Goal: Information Seeking & Learning: Learn about a topic

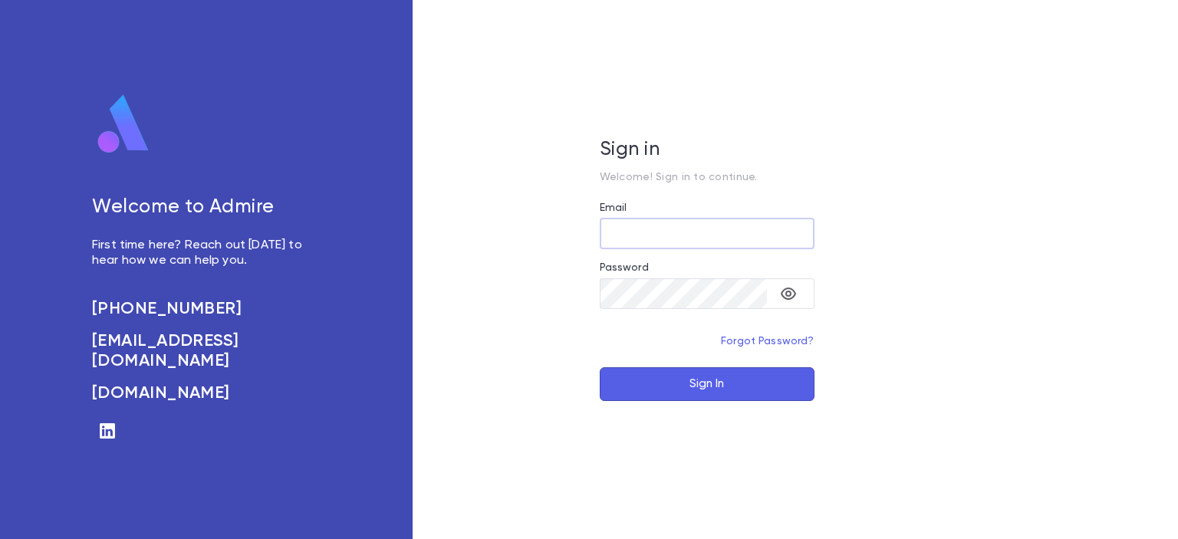
type input "**********"
click at [712, 375] on button "Sign In" at bounding box center [707, 384] width 215 height 34
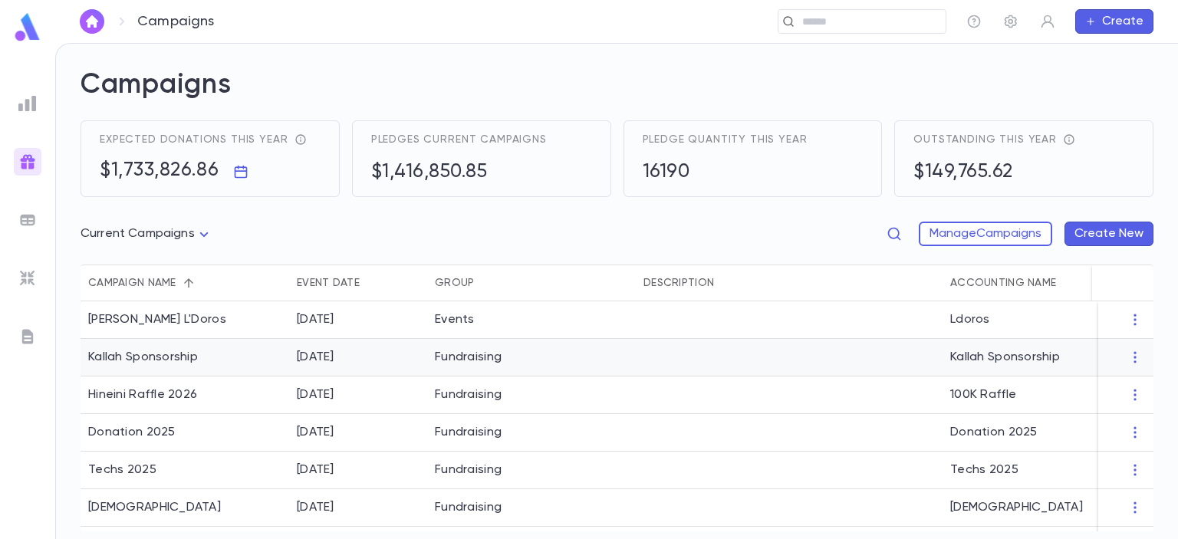
click at [21, 16] on img at bounding box center [27, 27] width 31 height 30
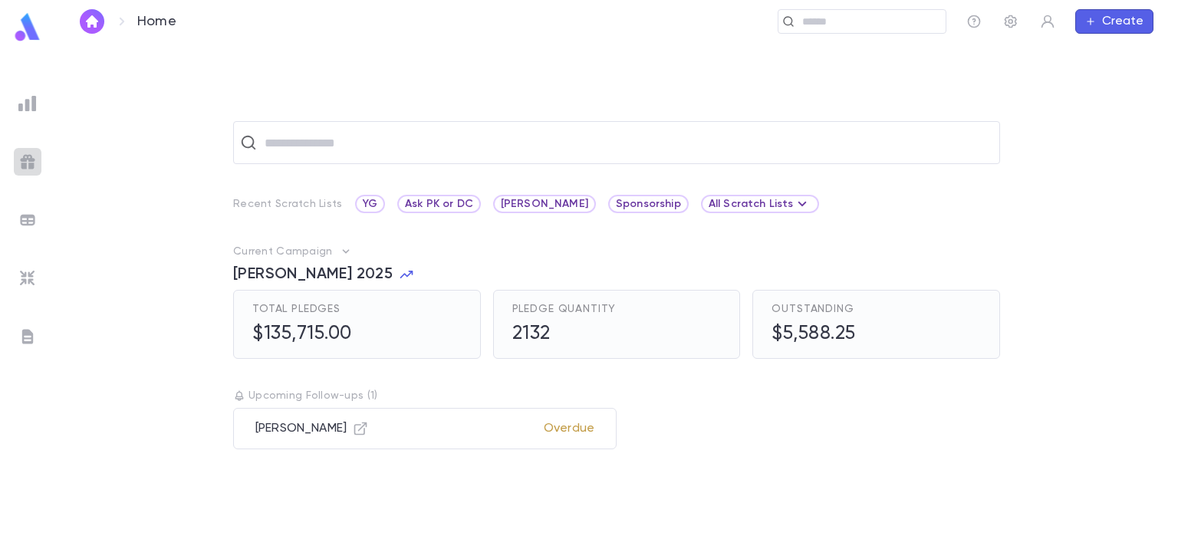
click at [21, 158] on img at bounding box center [27, 162] width 18 height 18
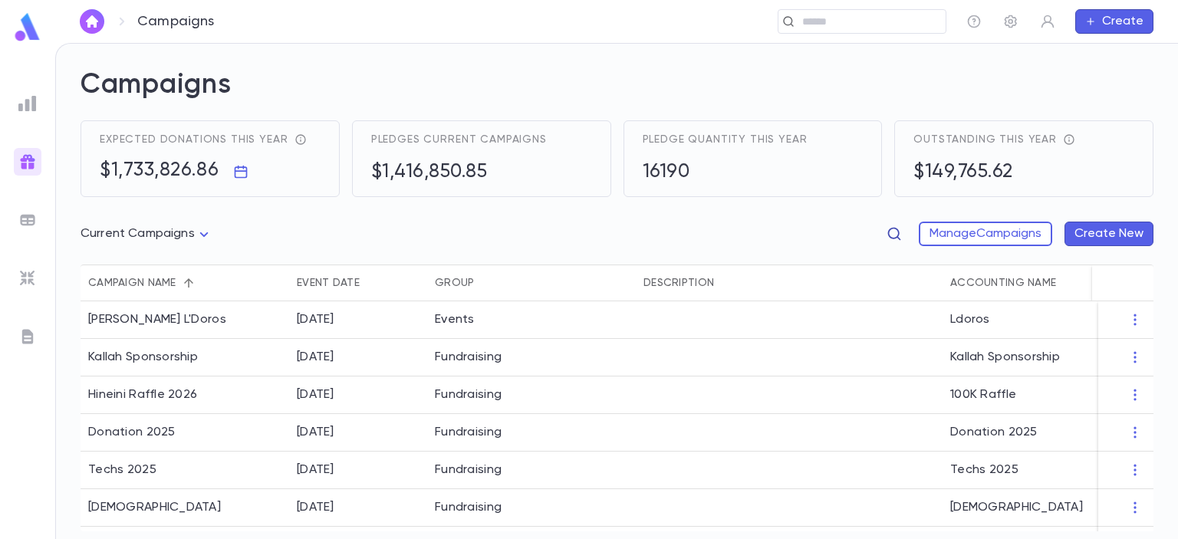
click at [890, 229] on icon "button" at bounding box center [894, 233] width 15 height 15
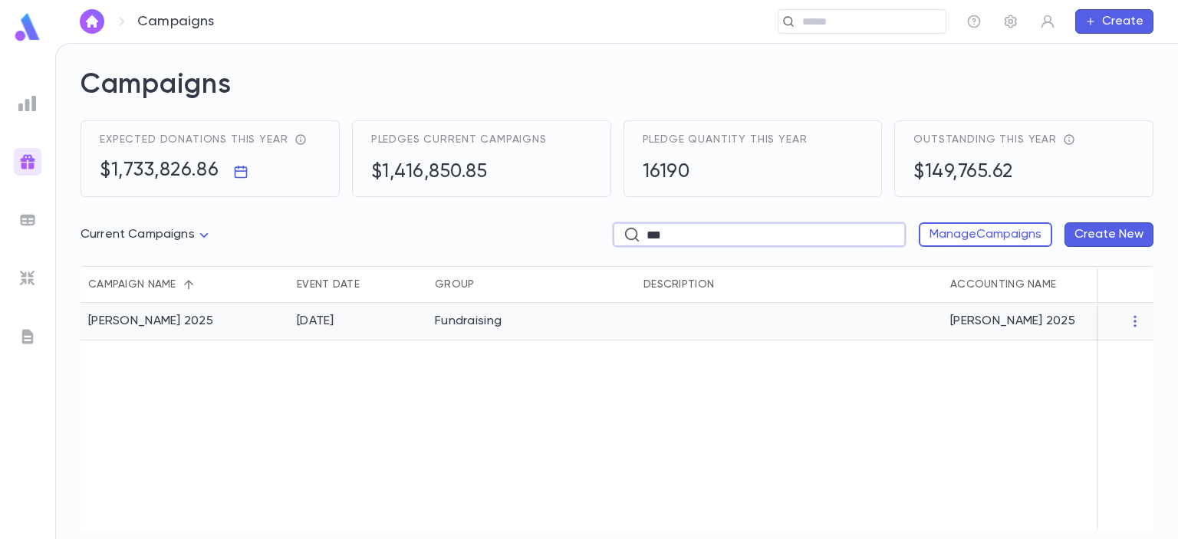
type input "***"
click at [193, 327] on div "Eretz Yisroel Raffle 2025" at bounding box center [150, 321] width 125 height 15
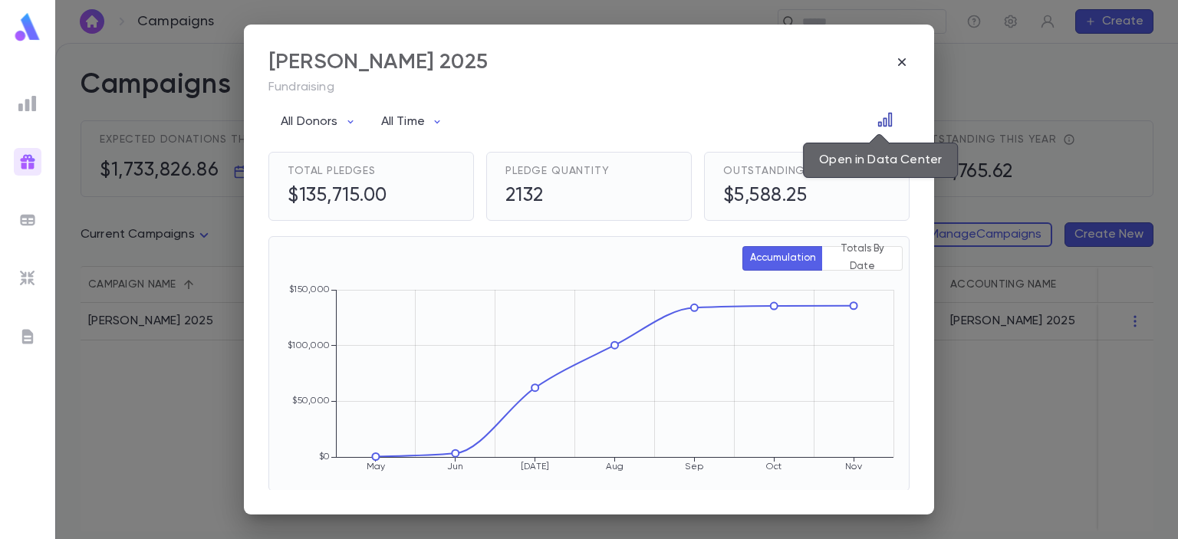
click at [878, 114] on icon "Open in Data Center" at bounding box center [885, 119] width 15 height 15
click at [882, 119] on icon "Open in Data Center" at bounding box center [885, 120] width 14 height 14
click at [899, 58] on icon "button" at bounding box center [901, 61] width 15 height 15
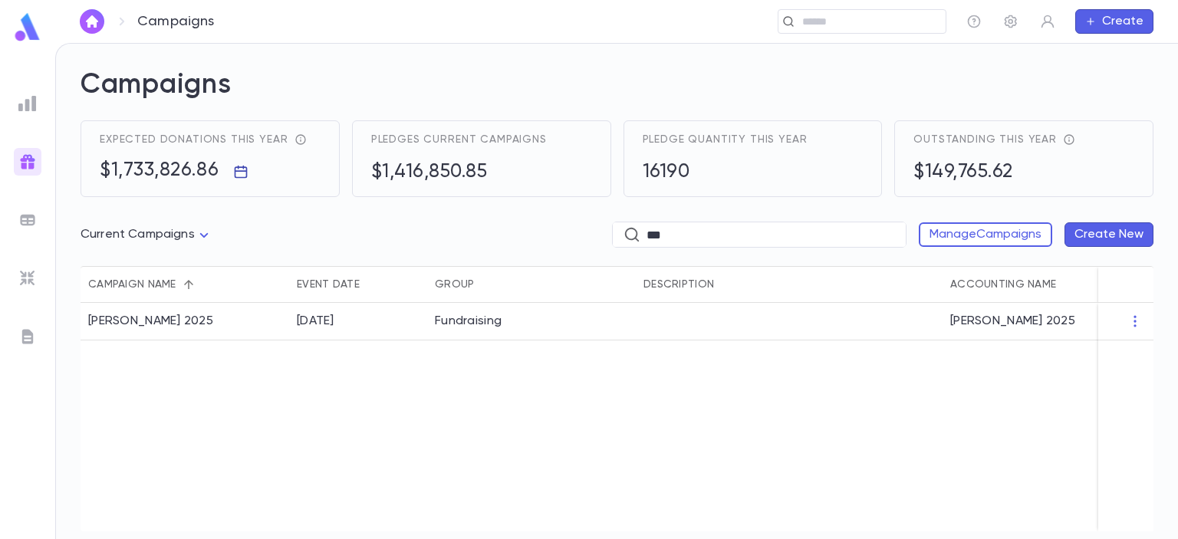
click at [239, 166] on icon "button" at bounding box center [240, 171] width 15 height 15
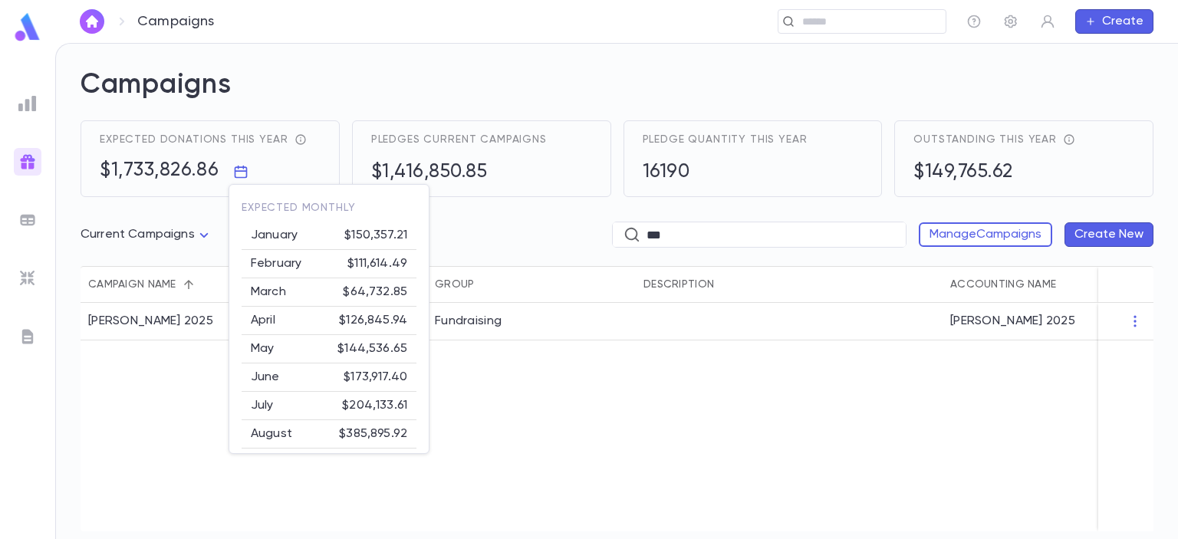
click at [509, 413] on div at bounding box center [589, 269] width 1178 height 539
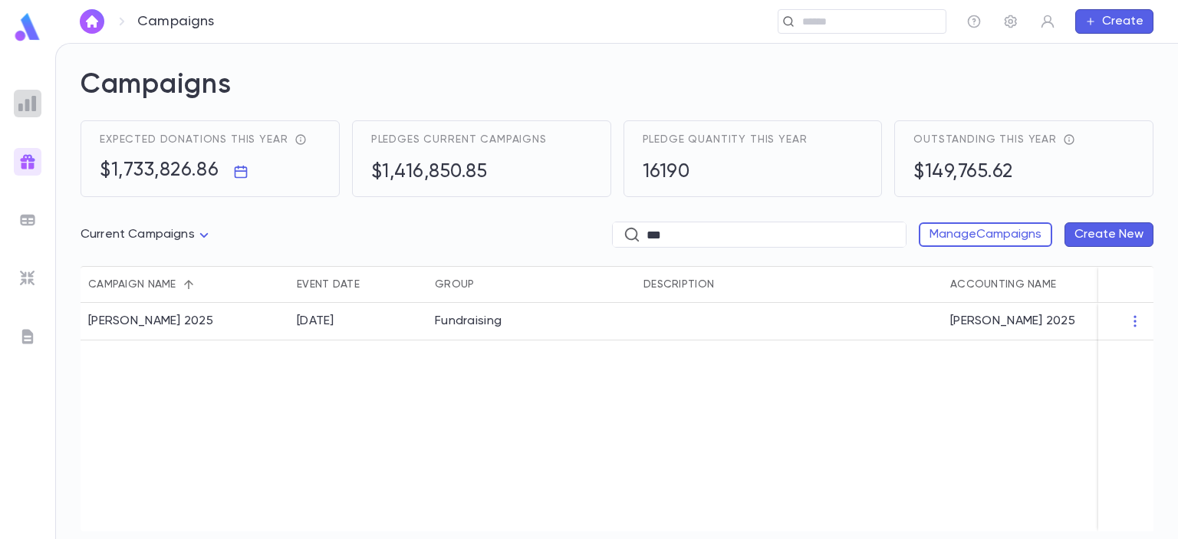
click at [35, 105] on img at bounding box center [27, 103] width 18 height 18
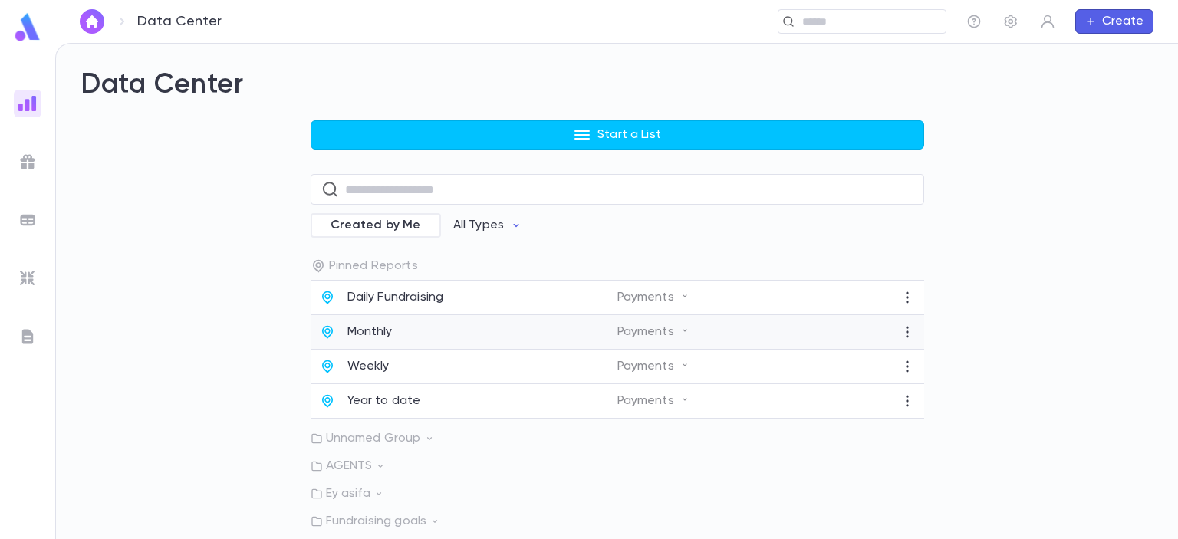
click at [380, 331] on p "Monthly" at bounding box center [370, 332] width 45 height 15
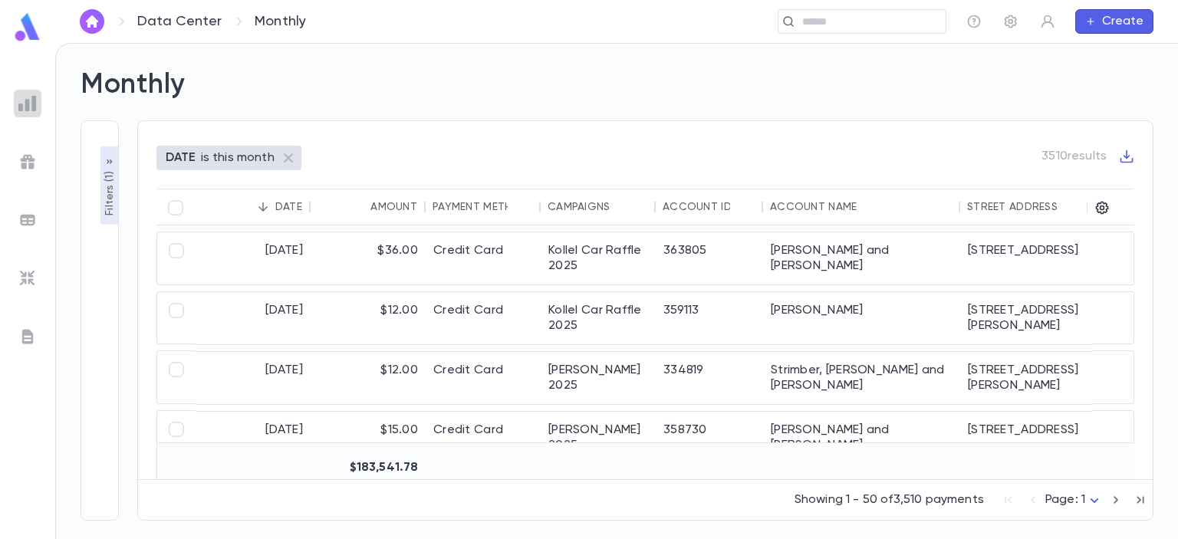
click at [29, 101] on img at bounding box center [27, 103] width 18 height 18
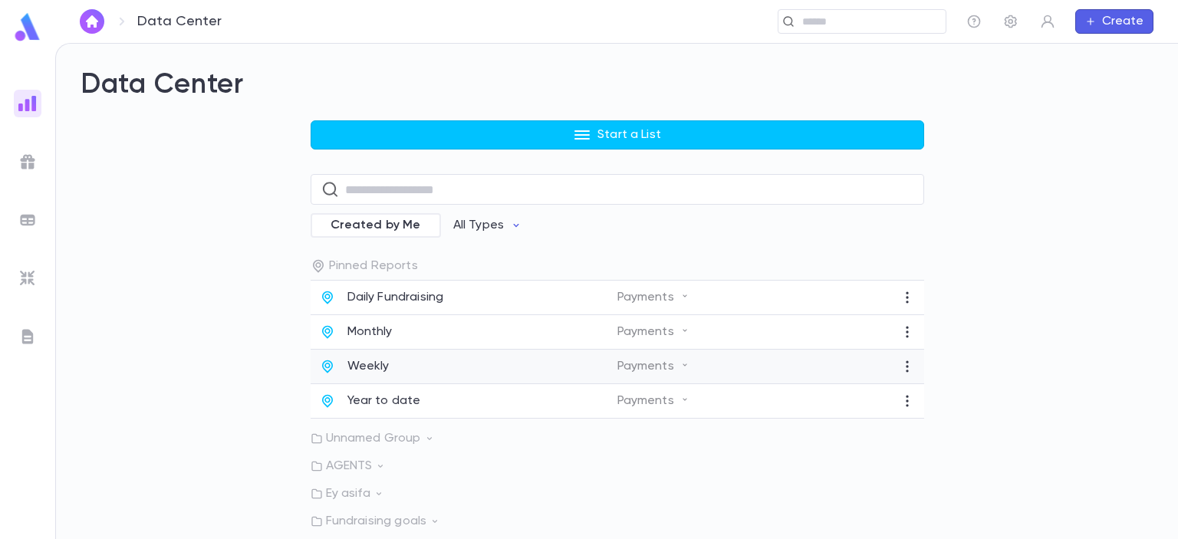
click at [373, 364] on p "Weekly" at bounding box center [369, 366] width 42 height 15
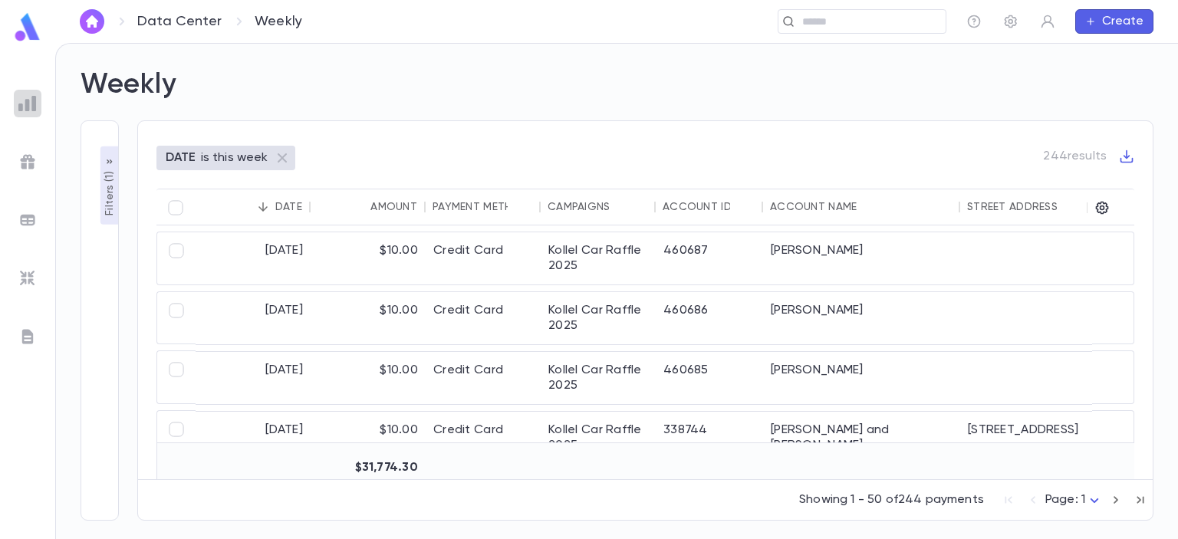
click at [25, 100] on img at bounding box center [27, 103] width 18 height 18
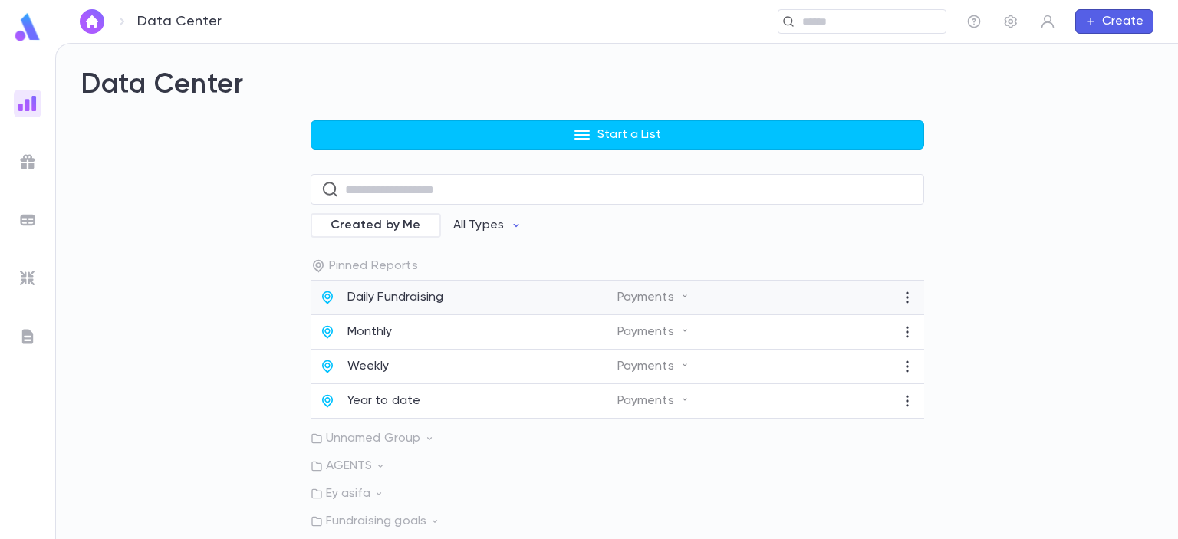
click at [405, 296] on p "Daily Fundraising" at bounding box center [396, 297] width 97 height 15
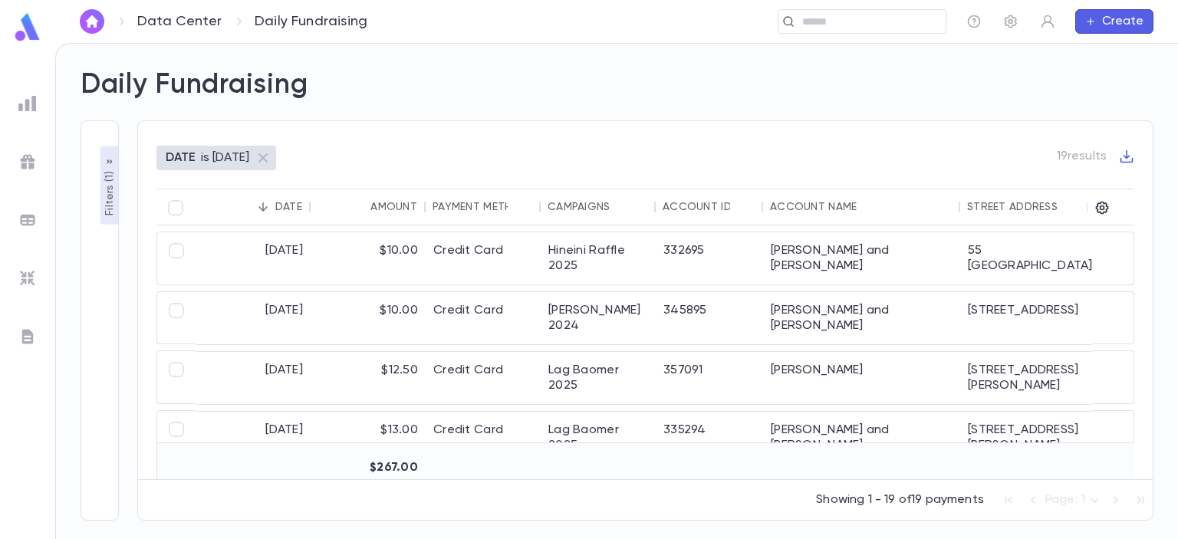
click at [27, 107] on img at bounding box center [27, 103] width 18 height 18
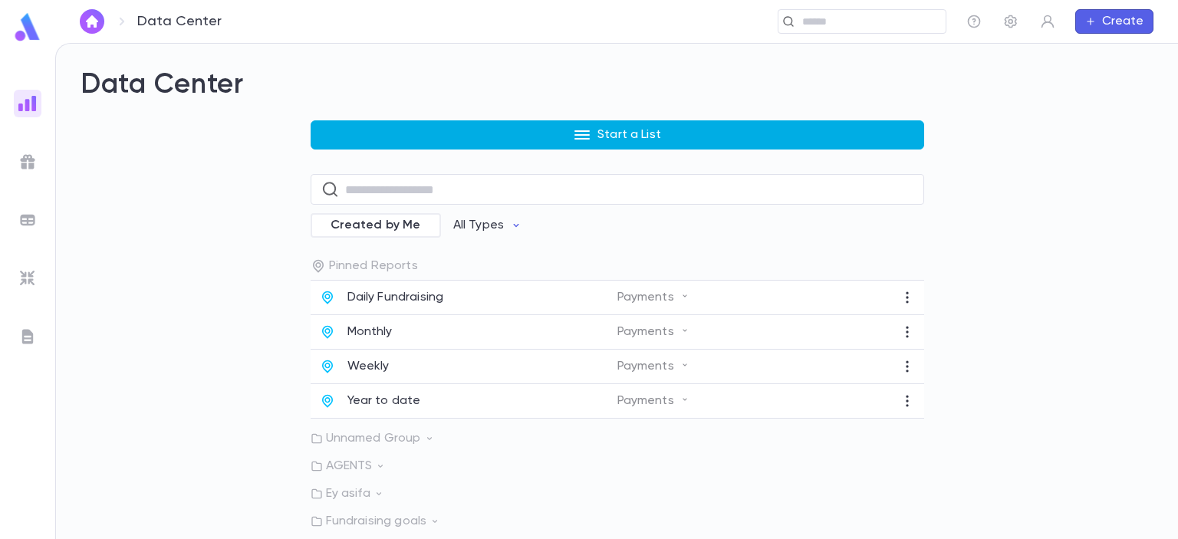
click at [488, 131] on button "Start a List" at bounding box center [618, 134] width 614 height 29
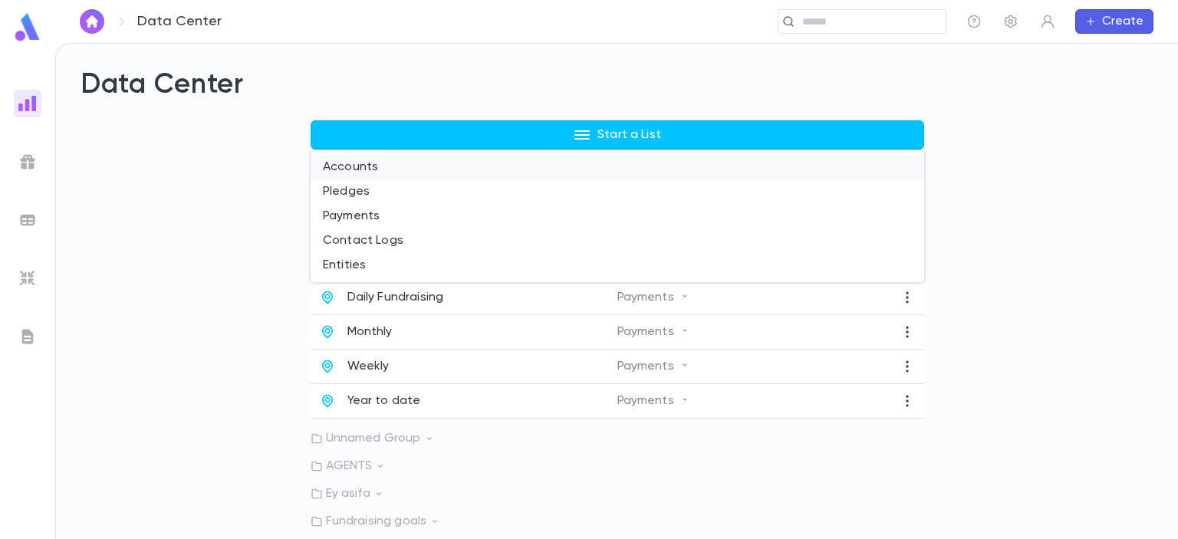
click at [400, 166] on li "Accounts" at bounding box center [618, 167] width 614 height 25
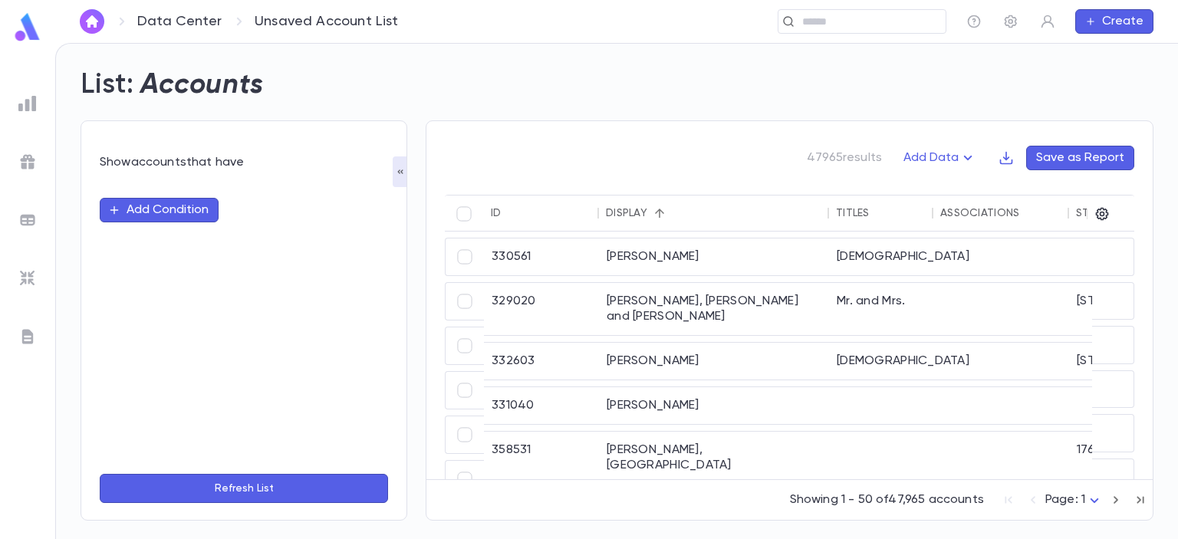
click at [167, 212] on button "Add Condition" at bounding box center [159, 210] width 119 height 25
click at [22, 107] on img at bounding box center [27, 103] width 18 height 18
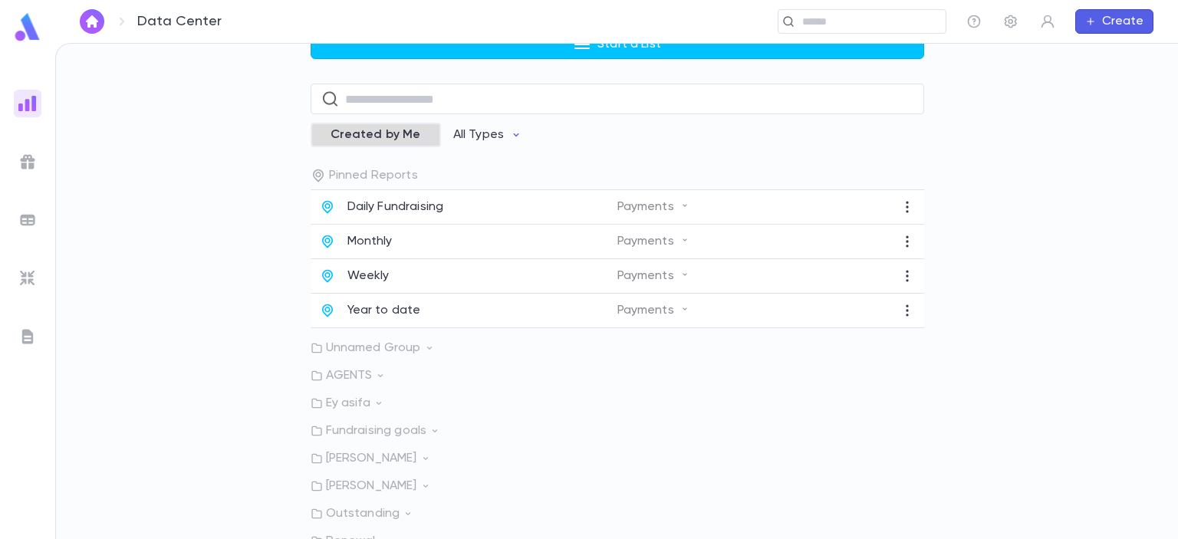
scroll to position [103, 0]
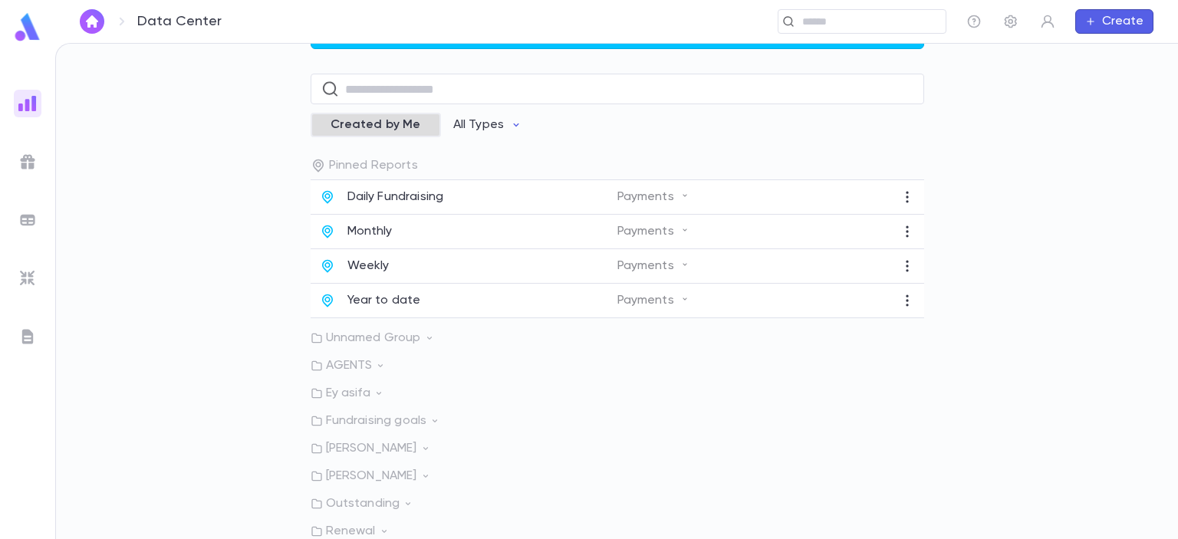
click at [423, 476] on icon at bounding box center [425, 476] width 5 height 3
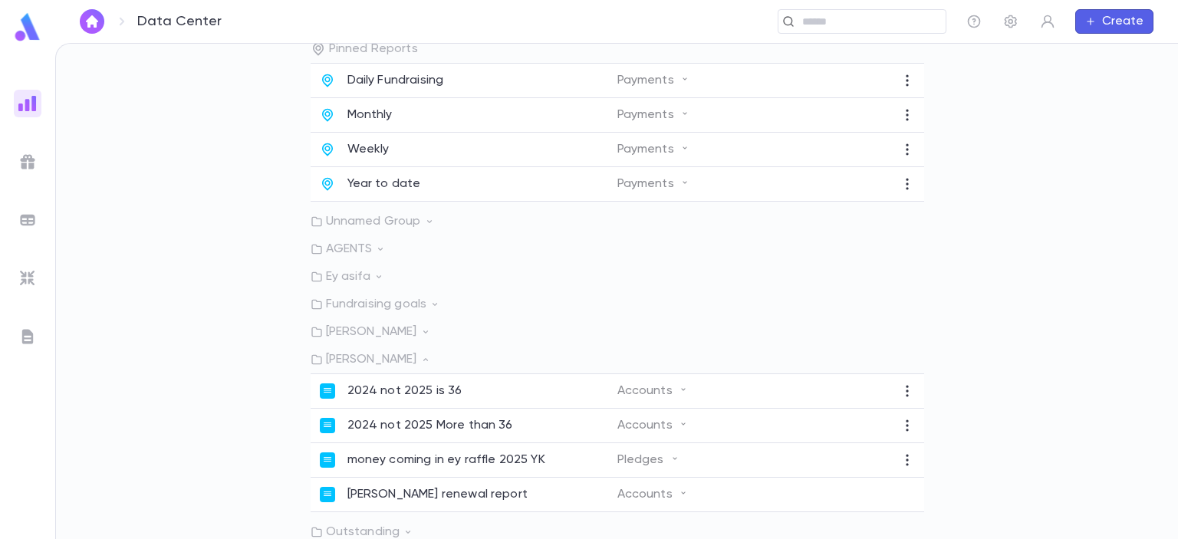
scroll to position [250, 0]
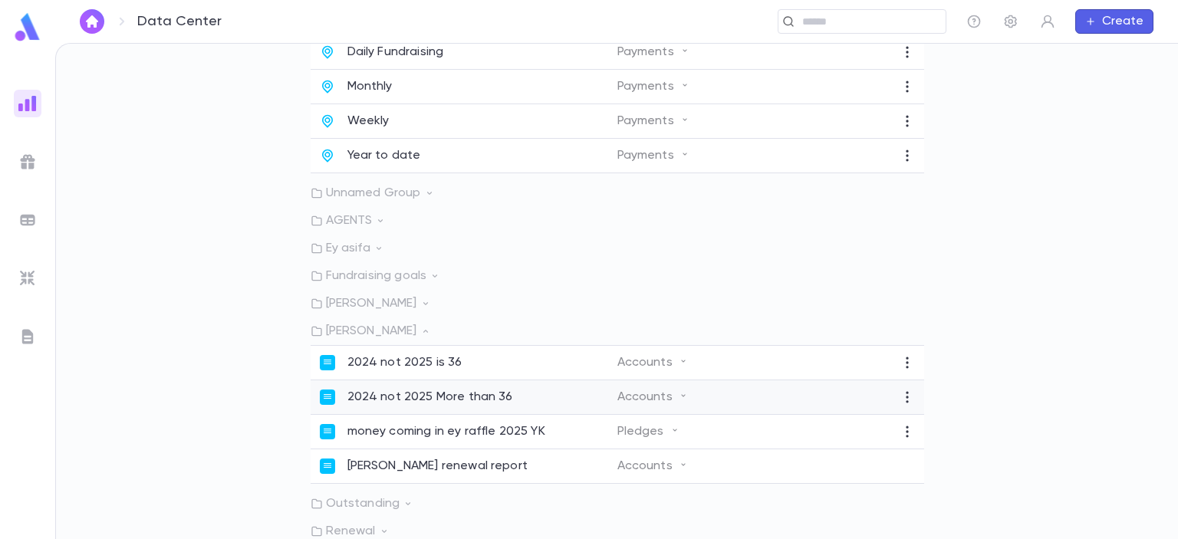
click at [396, 394] on p "2024 not 2025 More than 36" at bounding box center [431, 397] width 166 height 15
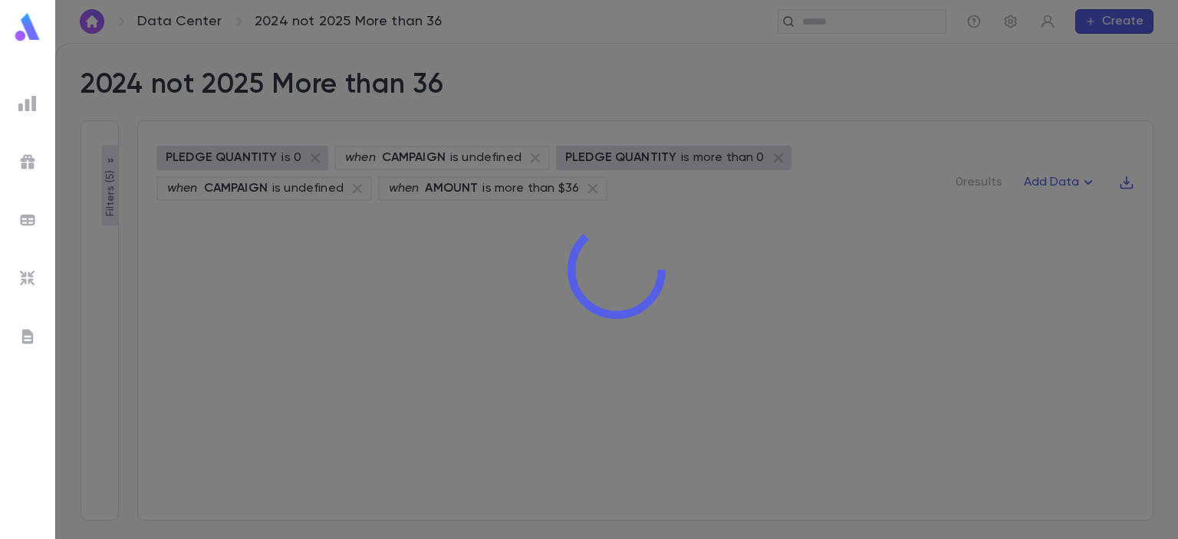
type input "**********"
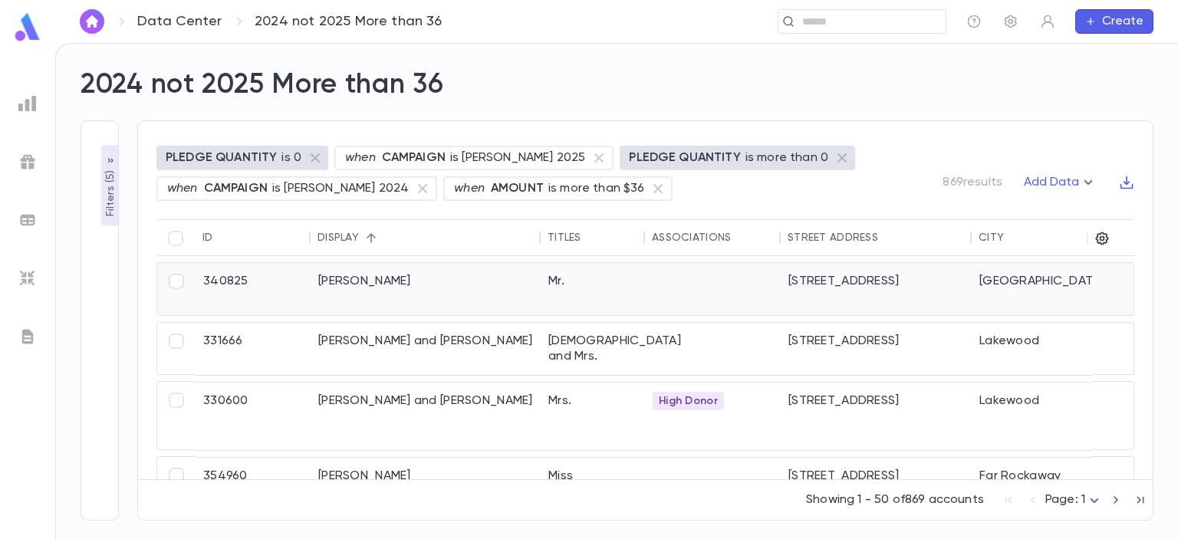
click at [342, 282] on div "[PERSON_NAME]" at bounding box center [426, 289] width 230 height 52
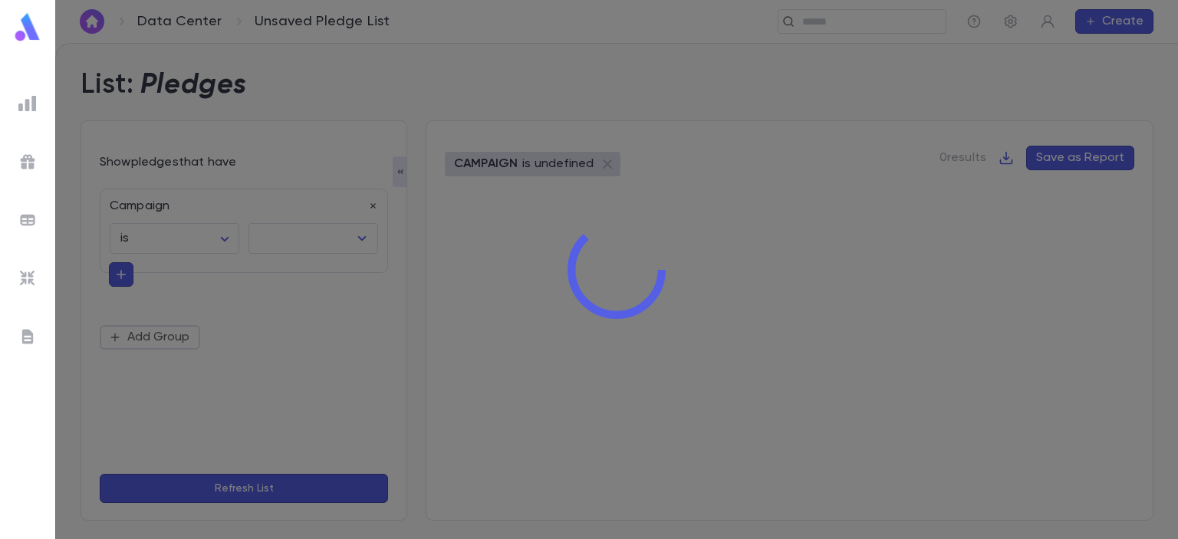
type input "**********"
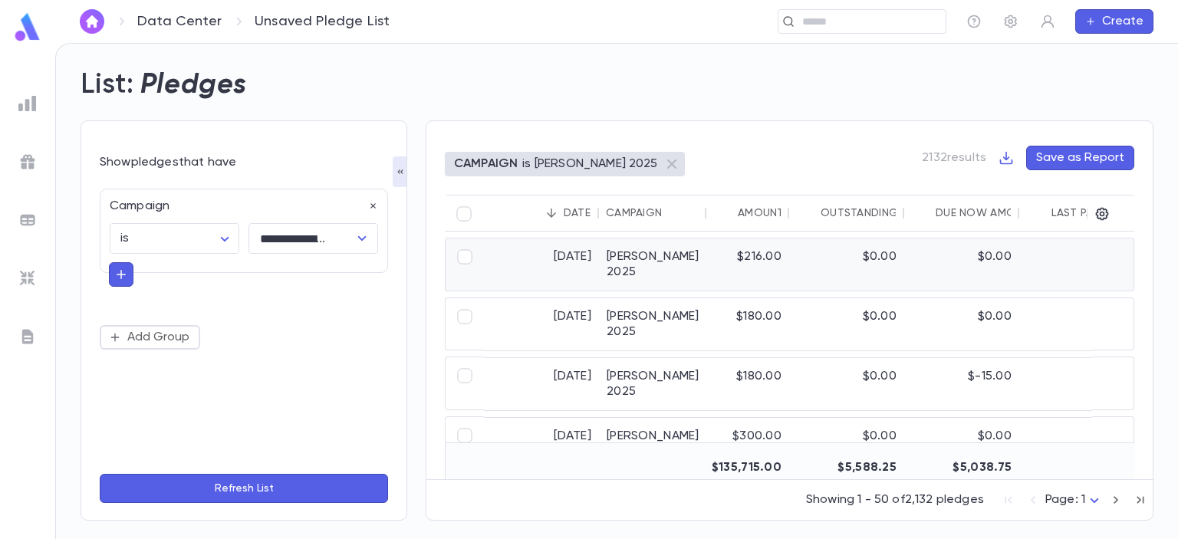
click at [624, 267] on div "Eretz Yisroel Raffle 2025" at bounding box center [652, 265] width 107 height 52
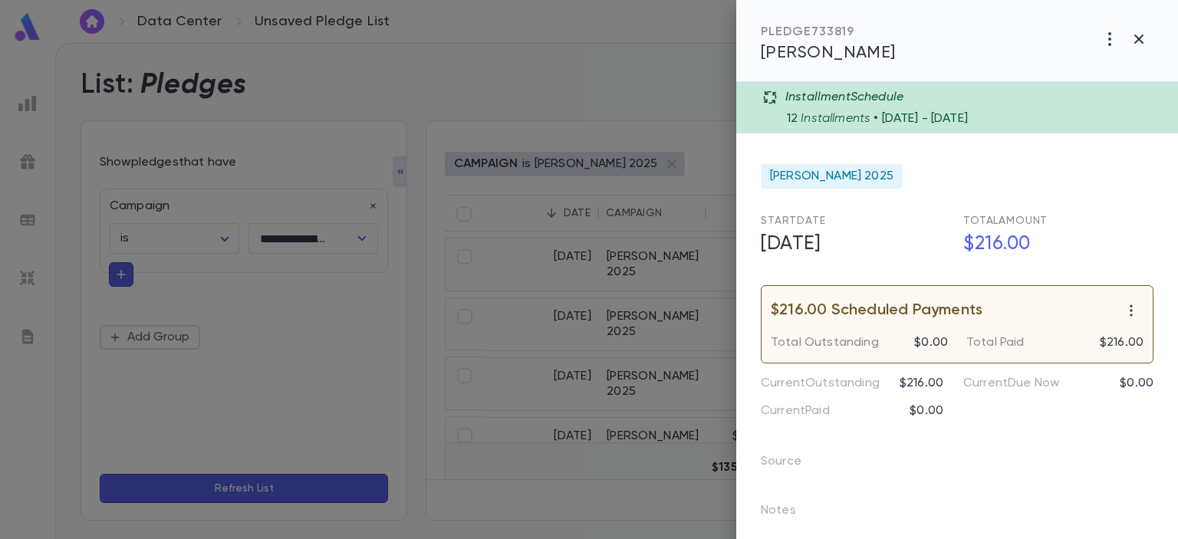
click at [842, 56] on span "Rothenberg, Sara" at bounding box center [828, 52] width 135 height 17
click at [1145, 40] on icon "button" at bounding box center [1139, 39] width 18 height 18
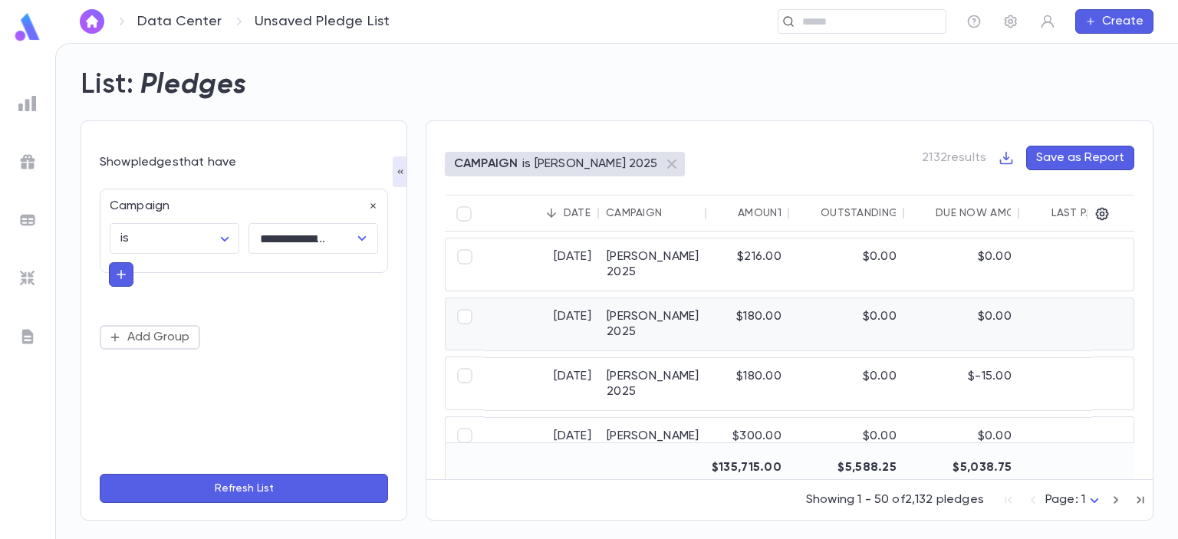
click at [631, 325] on div "Eretz Yisroel Raffle 2025" at bounding box center [652, 324] width 107 height 52
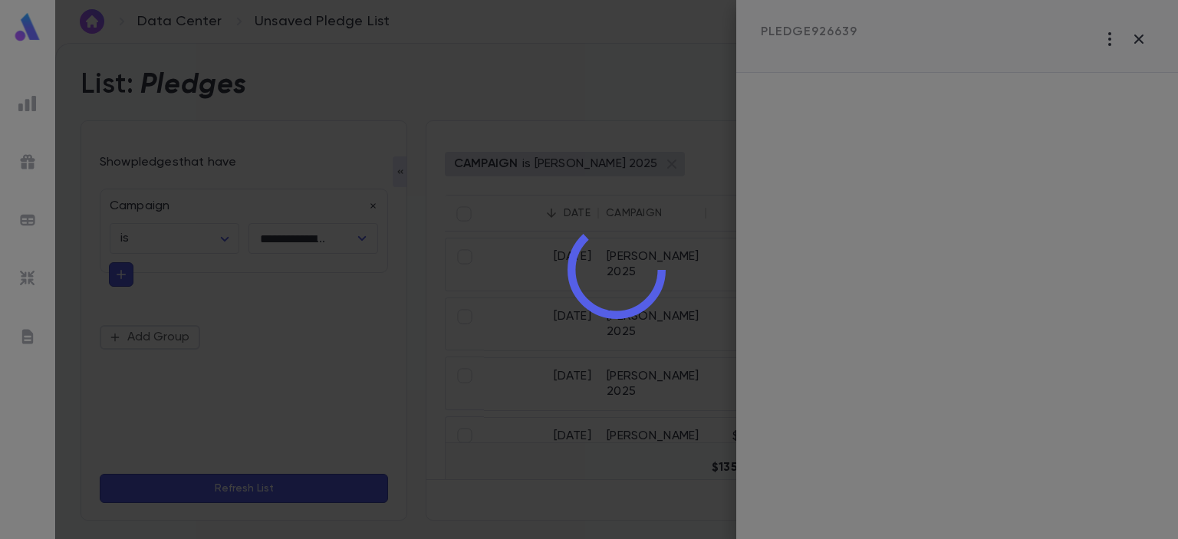
click at [977, 86] on div at bounding box center [616, 269] width 1123 height 539
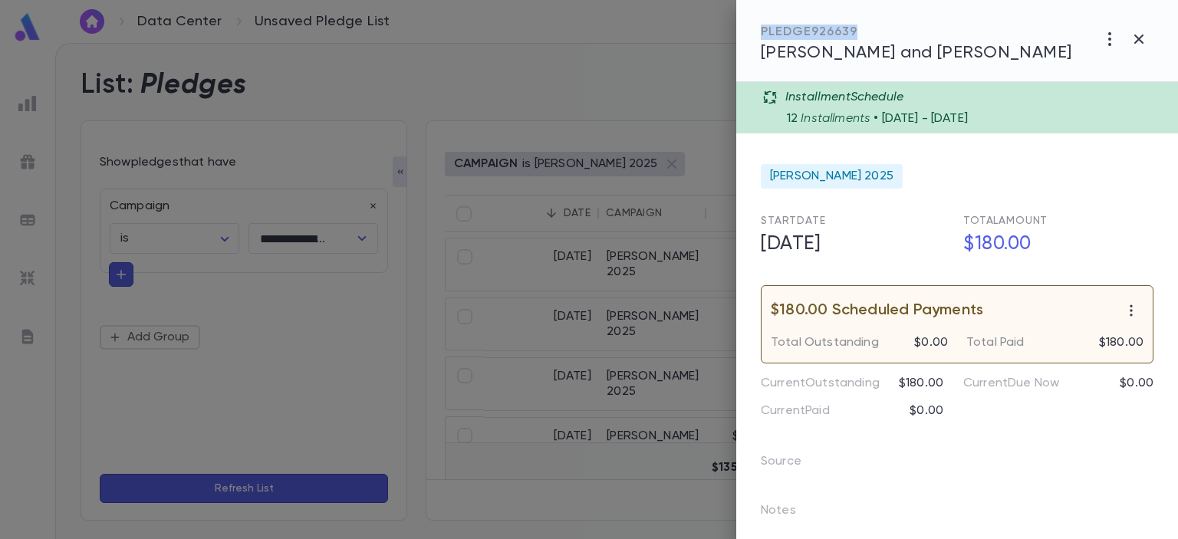
drag, startPoint x: 977, startPoint y: 86, endPoint x: 971, endPoint y: 23, distance: 63.1
click at [957, 50] on span "Jacoby, Yaacov and Tzipa Leah" at bounding box center [916, 52] width 311 height 17
click at [1145, 35] on icon "button" at bounding box center [1139, 39] width 18 height 18
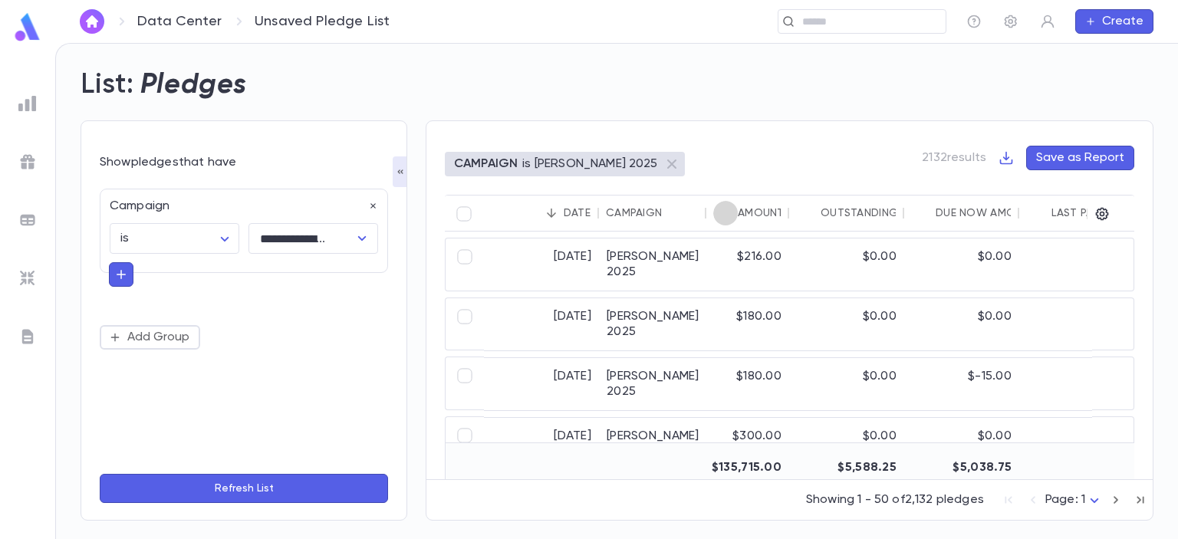
click at [727, 208] on icon "Sort" at bounding box center [726, 213] width 14 height 14
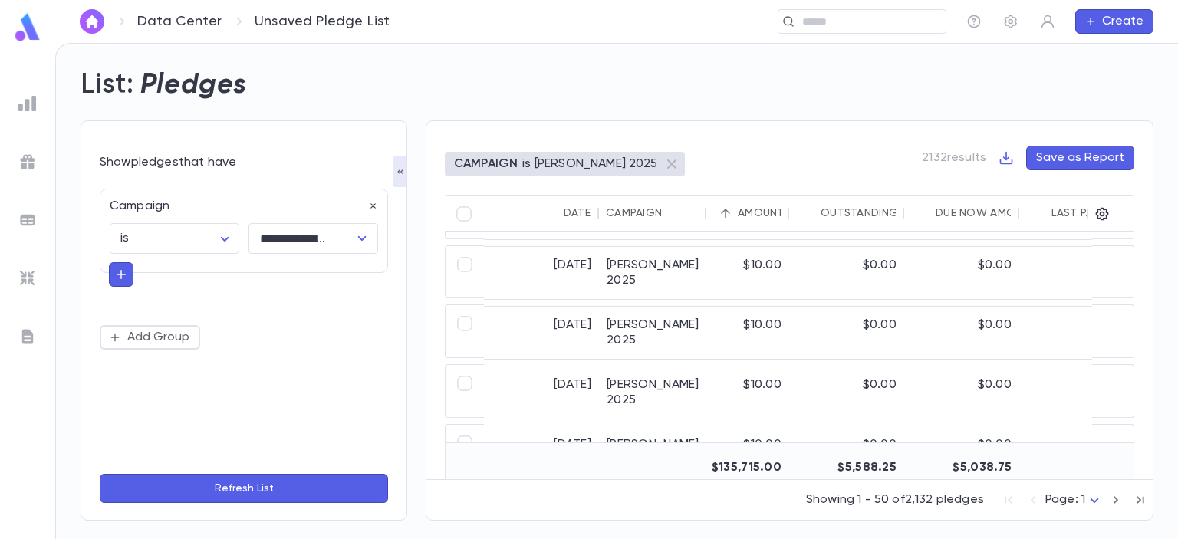
scroll to position [2777, 0]
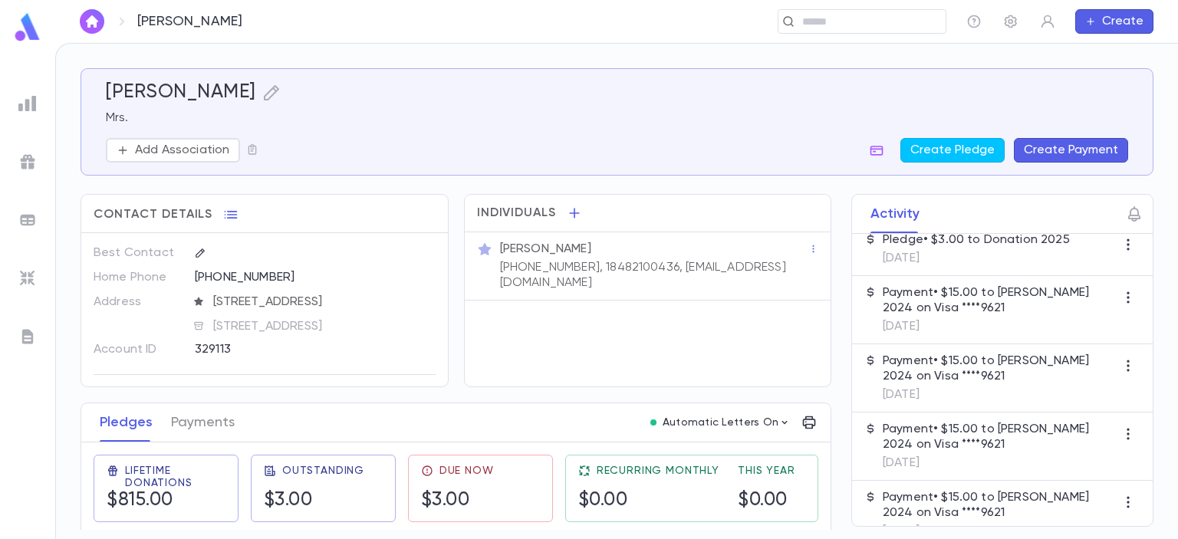
scroll to position [458, 0]
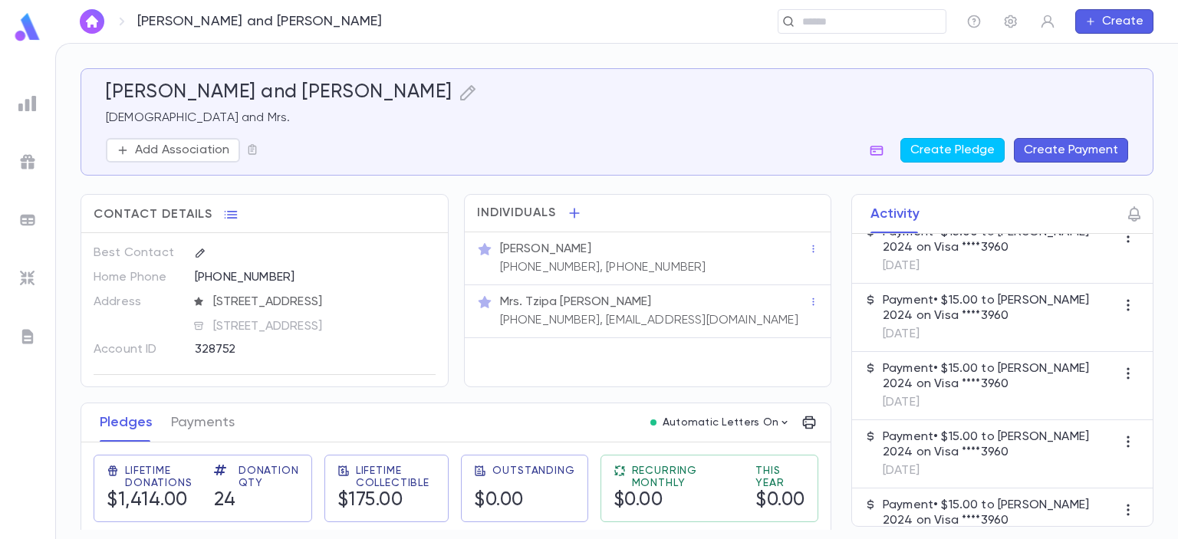
scroll to position [300, 0]
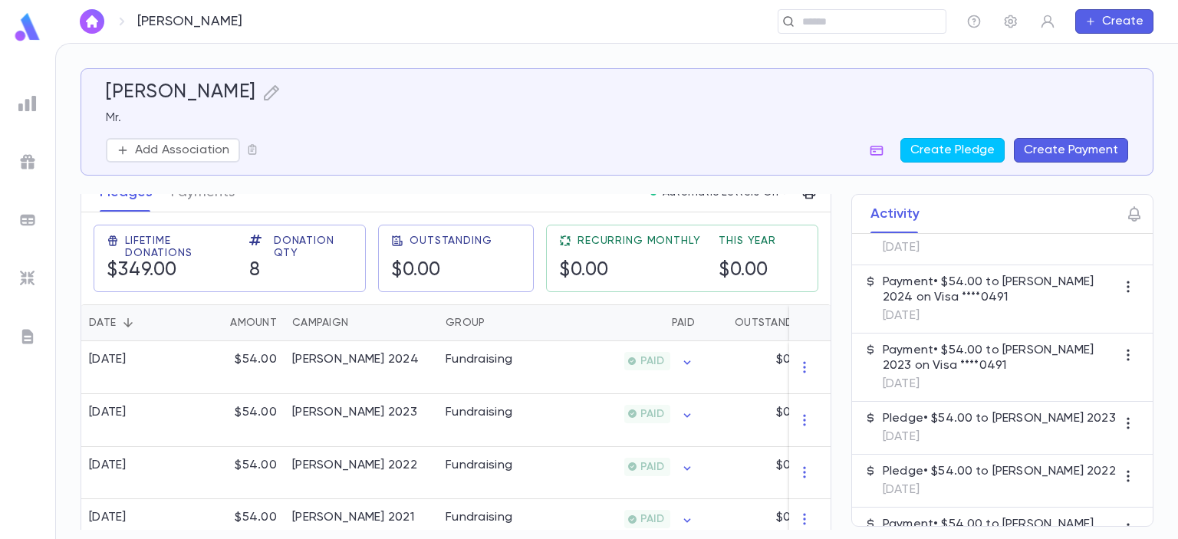
scroll to position [142, 0]
